Goal: Find specific page/section: Find specific page/section

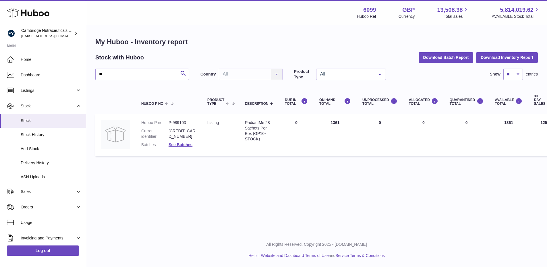
type input "*"
click at [27, 107] on span "Stock" at bounding box center [48, 105] width 55 height 5
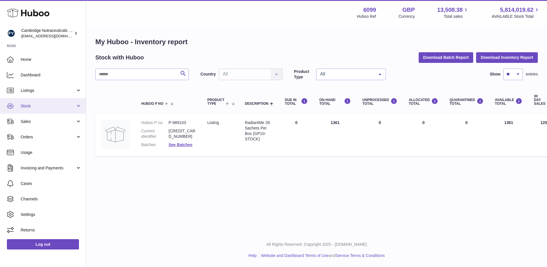
click at [23, 108] on span "Stock" at bounding box center [48, 105] width 55 height 5
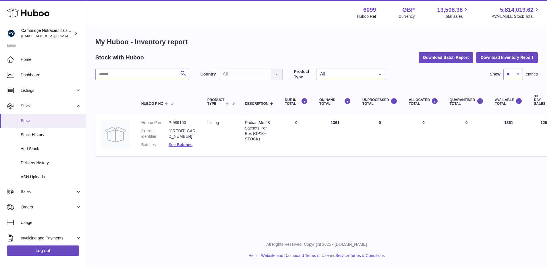
click at [28, 121] on span "Stock" at bounding box center [51, 120] width 61 height 5
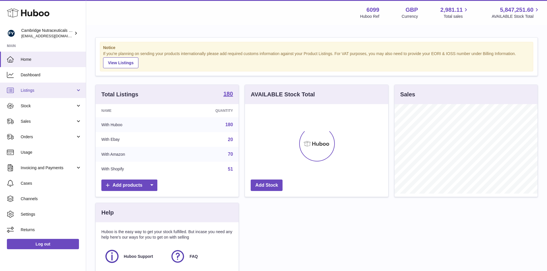
scroll to position [90, 143]
click at [32, 103] on span "Stock" at bounding box center [48, 105] width 55 height 5
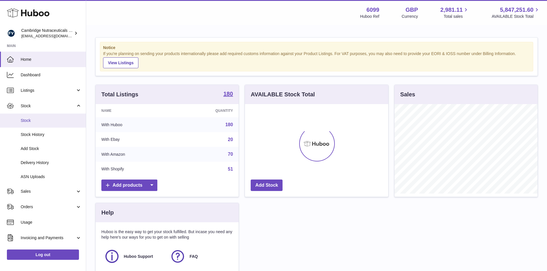
click at [26, 121] on span "Stock" at bounding box center [51, 120] width 61 height 5
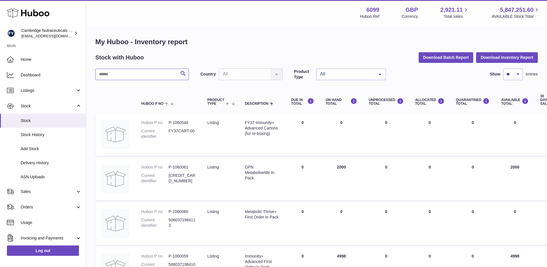
click at [135, 75] on input "text" at bounding box center [142, 74] width 94 height 11
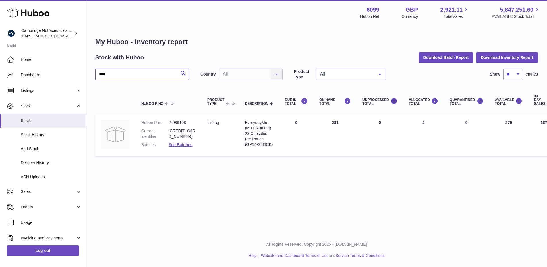
type input "****"
